Goal: Information Seeking & Learning: Learn about a topic

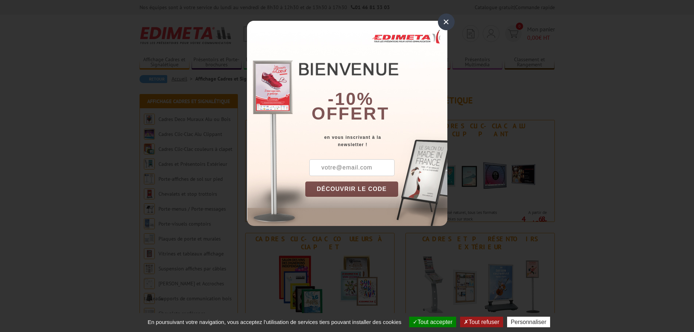
click at [441, 24] on div "×" at bounding box center [446, 21] width 17 height 17
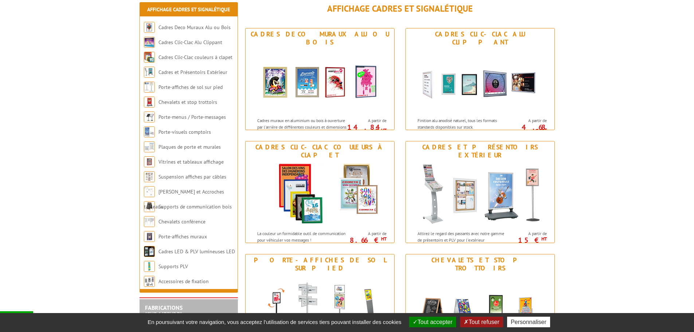
scroll to position [146, 0]
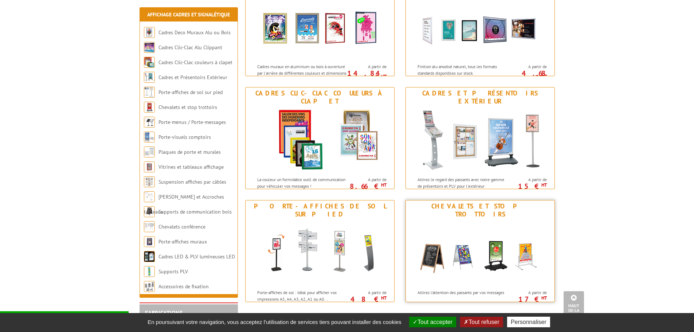
click at [469, 259] on img at bounding box center [479, 253] width 135 height 66
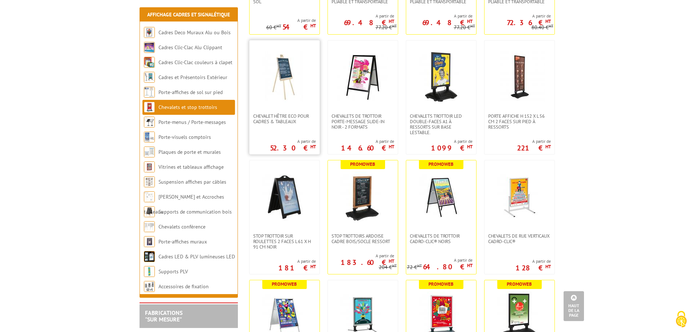
scroll to position [255, 0]
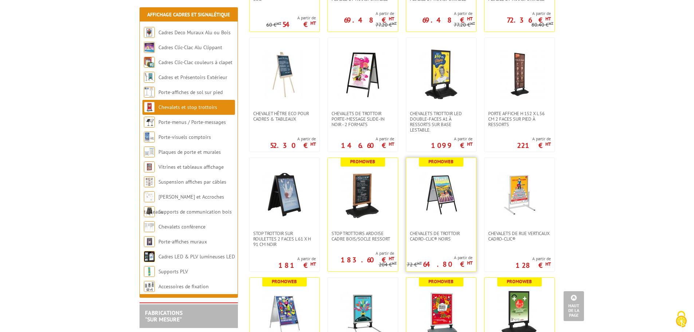
click at [440, 183] on img at bounding box center [440, 194] width 51 height 51
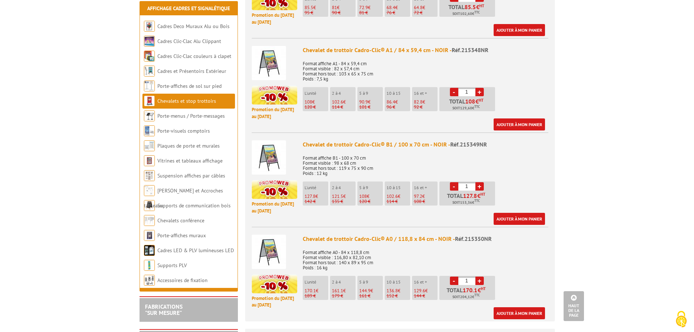
scroll to position [510, 0]
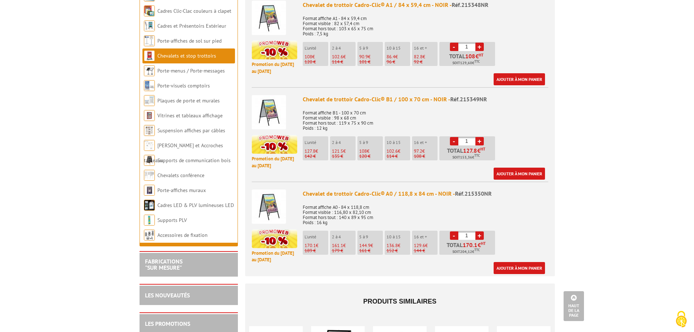
click at [271, 197] on img at bounding box center [269, 206] width 34 height 34
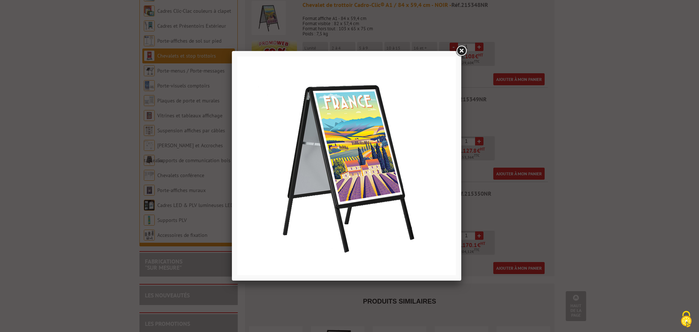
click at [602, 82] on div at bounding box center [349, 166] width 699 height 332
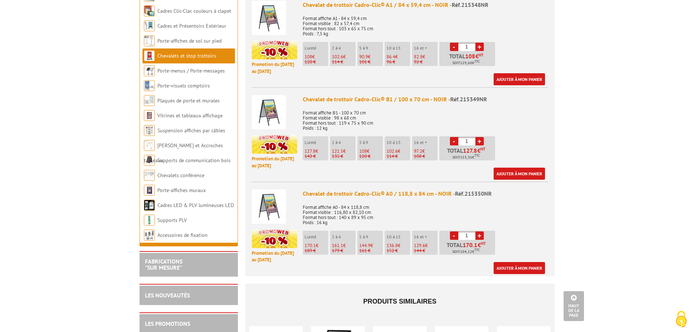
click at [625, 215] on body "Nos équipes sont à votre service du lundi au vendredi de 8h30 à 12h30 et de 13h…" at bounding box center [347, 66] width 694 height 1153
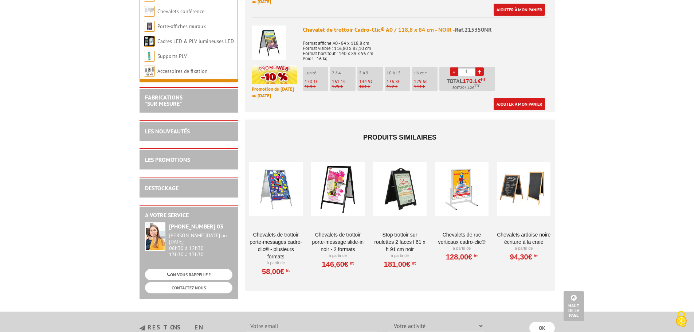
scroll to position [692, 0]
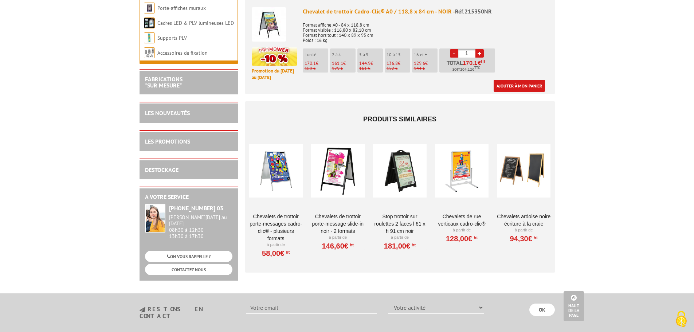
click at [276, 162] on div at bounding box center [276, 170] width 54 height 73
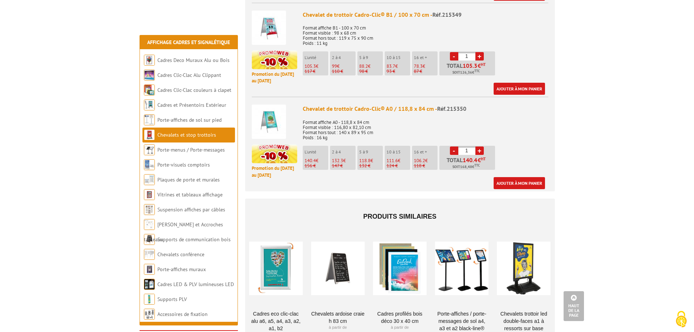
scroll to position [582, 0]
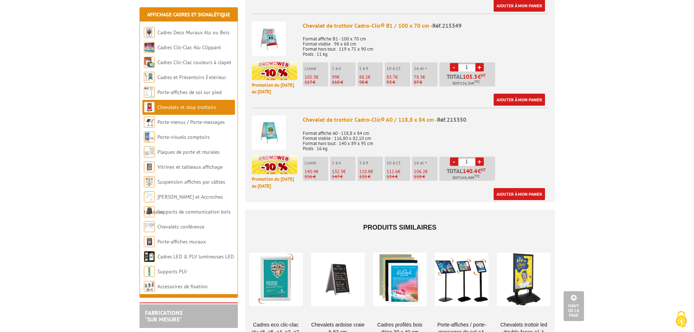
click at [269, 119] on img at bounding box center [269, 132] width 34 height 34
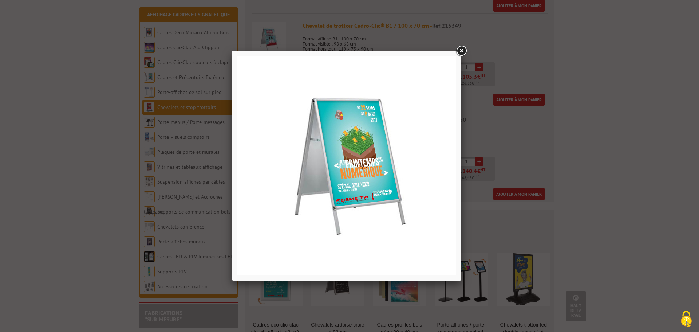
click at [461, 49] on link at bounding box center [461, 50] width 13 height 13
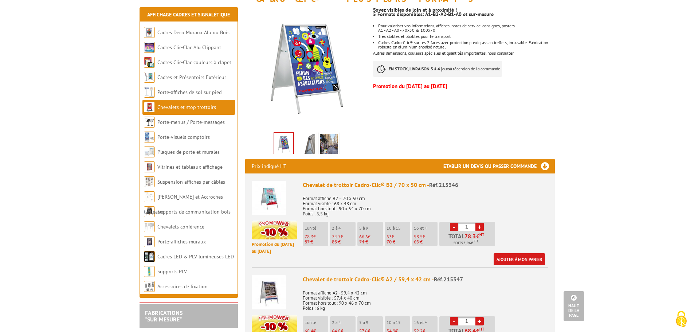
scroll to position [0, 0]
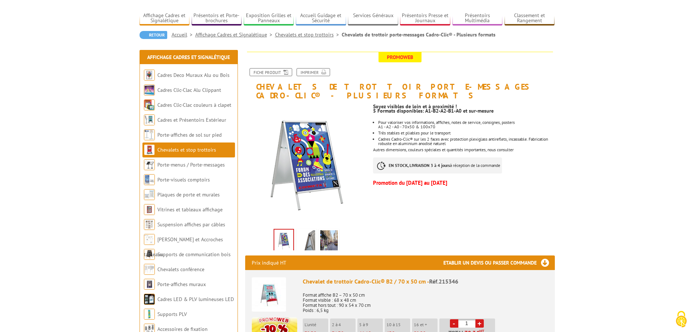
scroll to position [146, 0]
